Goal: Check status: Check status

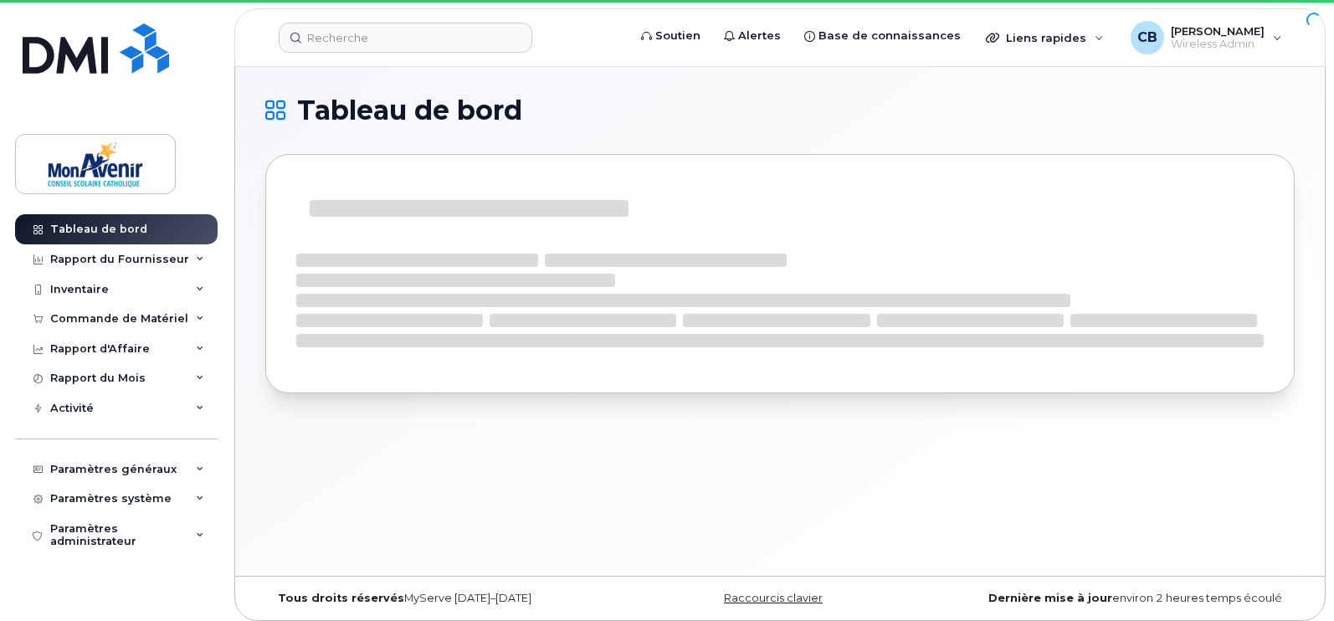
click at [888, 186] on div at bounding box center [780, 208] width 968 height 47
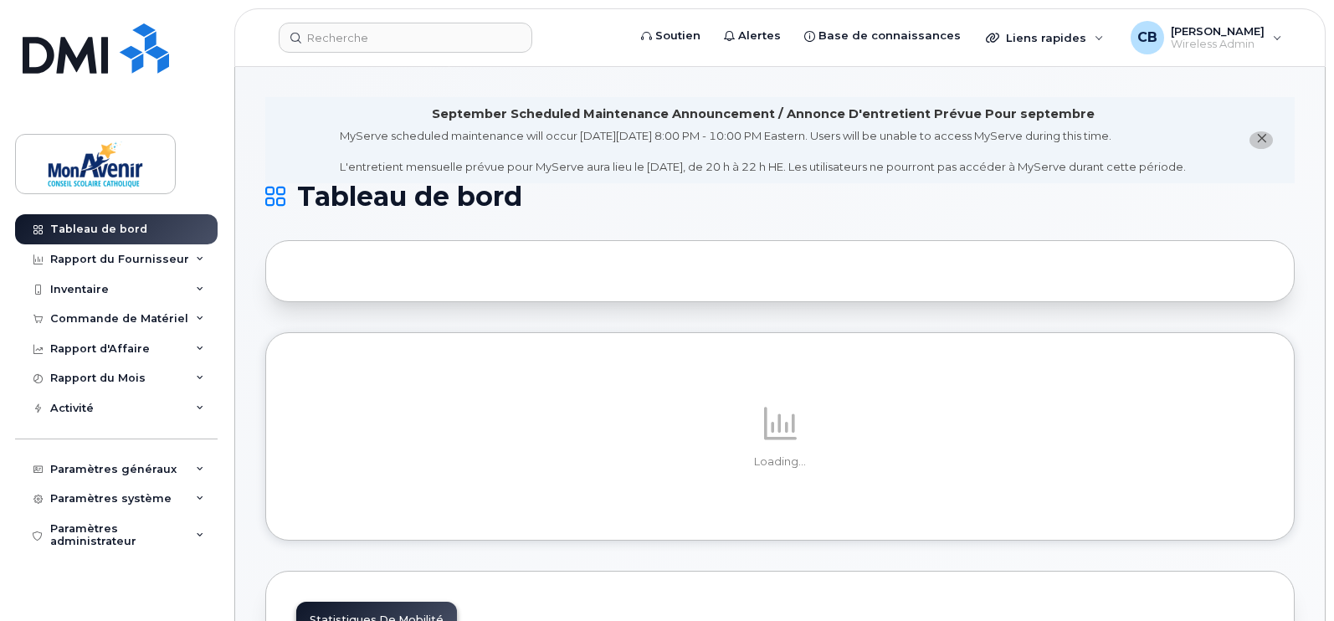
drag, startPoint x: 624, startPoint y: 493, endPoint x: 769, endPoint y: 174, distance: 350.6
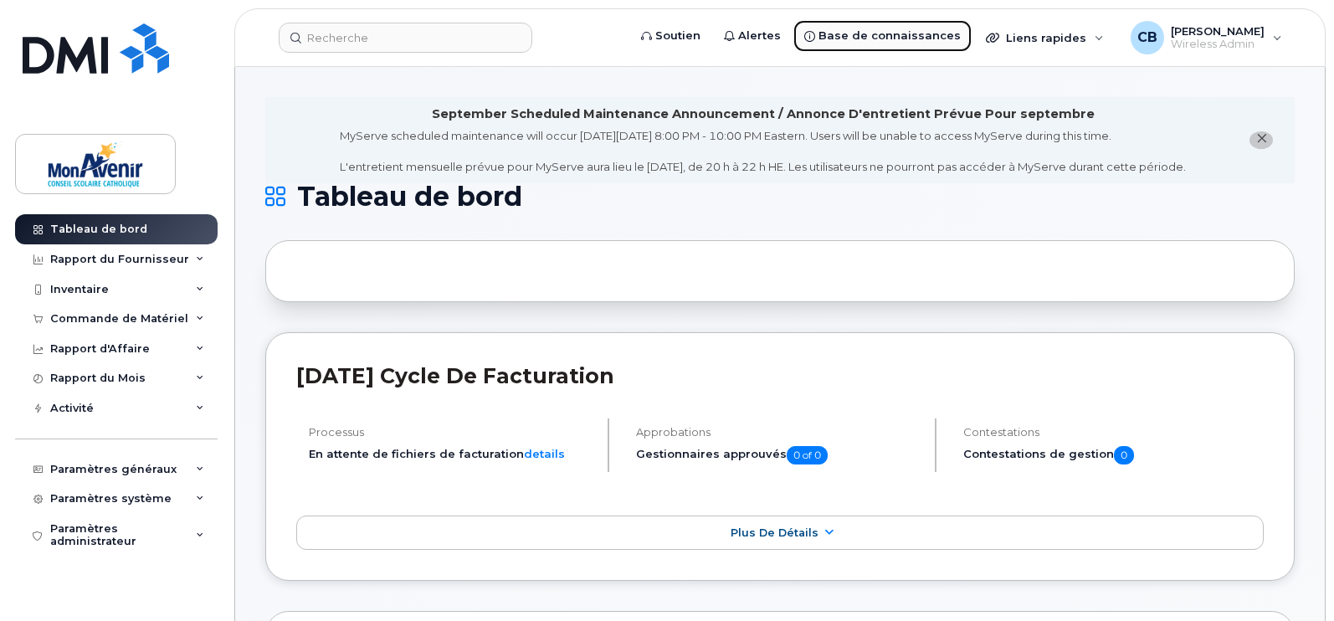
click at [913, 35] on span "Base de connaissances" at bounding box center [890, 36] width 142 height 17
click at [151, 315] on div "Commande de Matériel" at bounding box center [119, 318] width 138 height 13
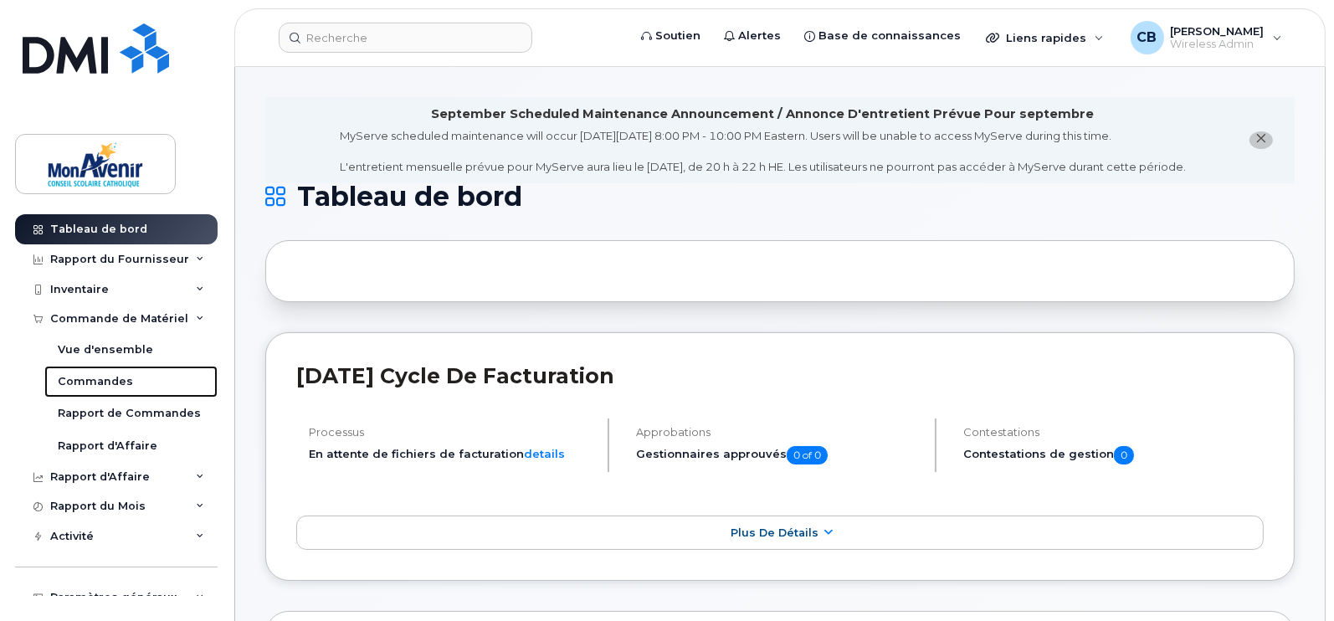
click at [100, 382] on div "Commandes" at bounding box center [95, 381] width 75 height 15
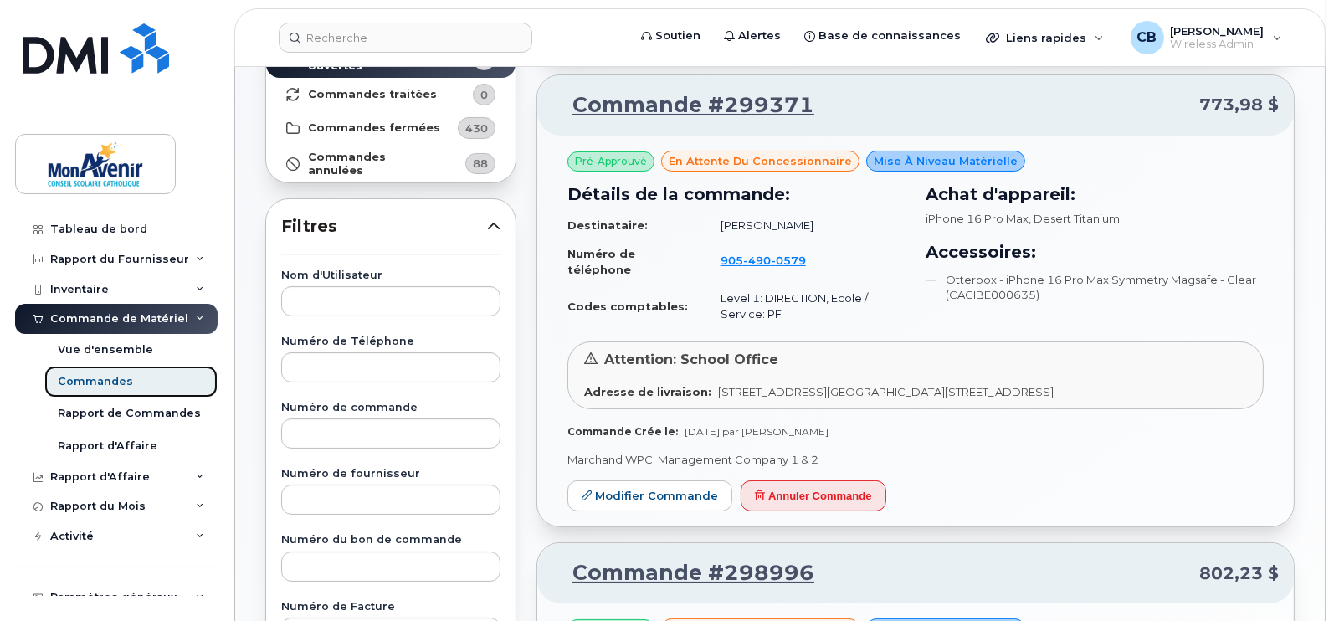
scroll to position [162, 0]
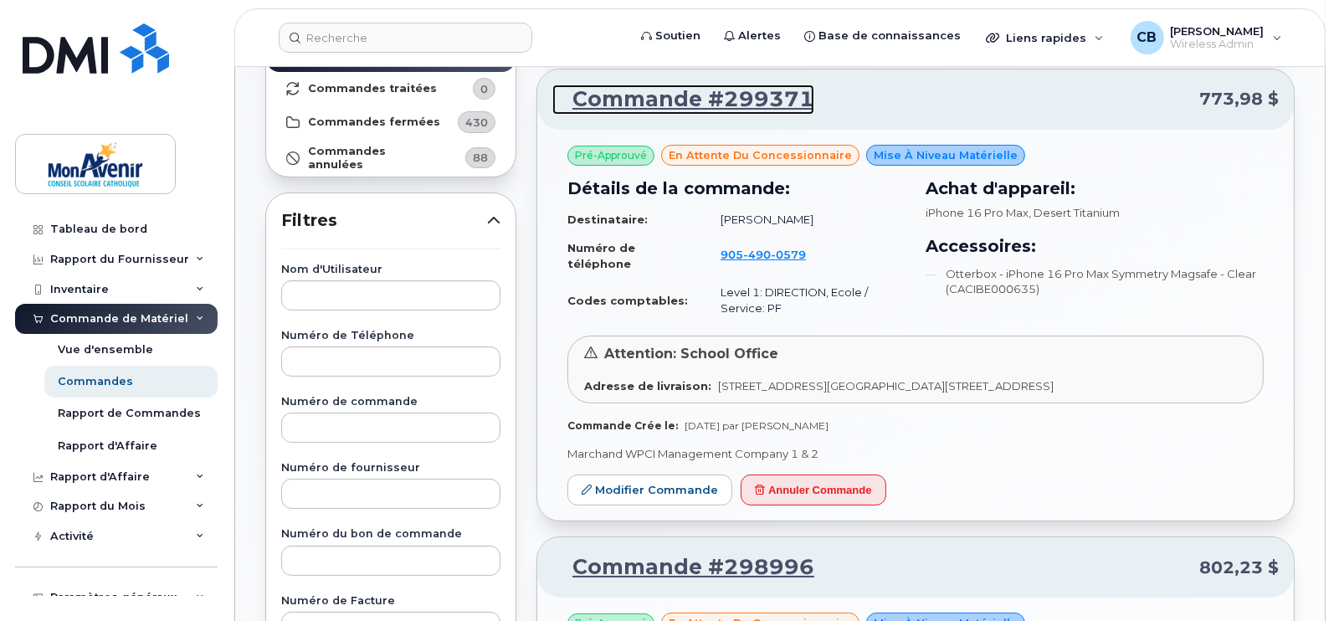
click at [716, 101] on link "Commande #299371" at bounding box center [683, 100] width 262 height 30
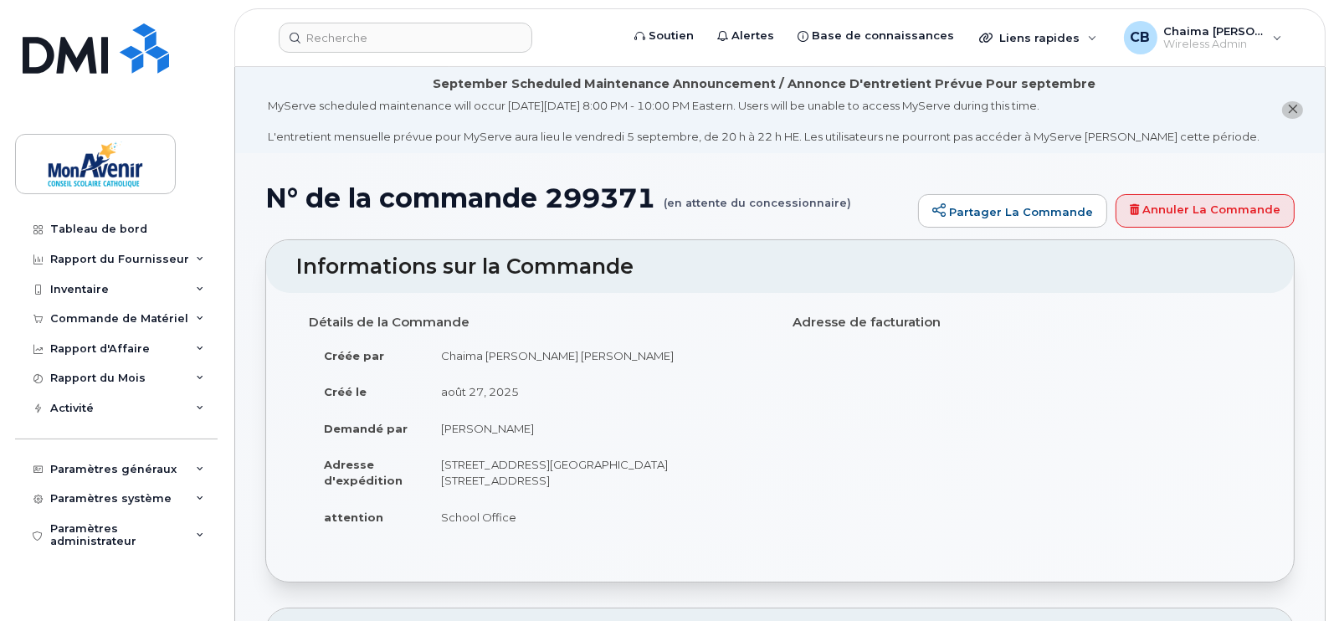
click at [896, 208] on h1 "N° de la commande 299371 (en attente du concessionnaire)" at bounding box center [587, 197] width 644 height 29
